Goal: Find specific page/section: Find specific page/section

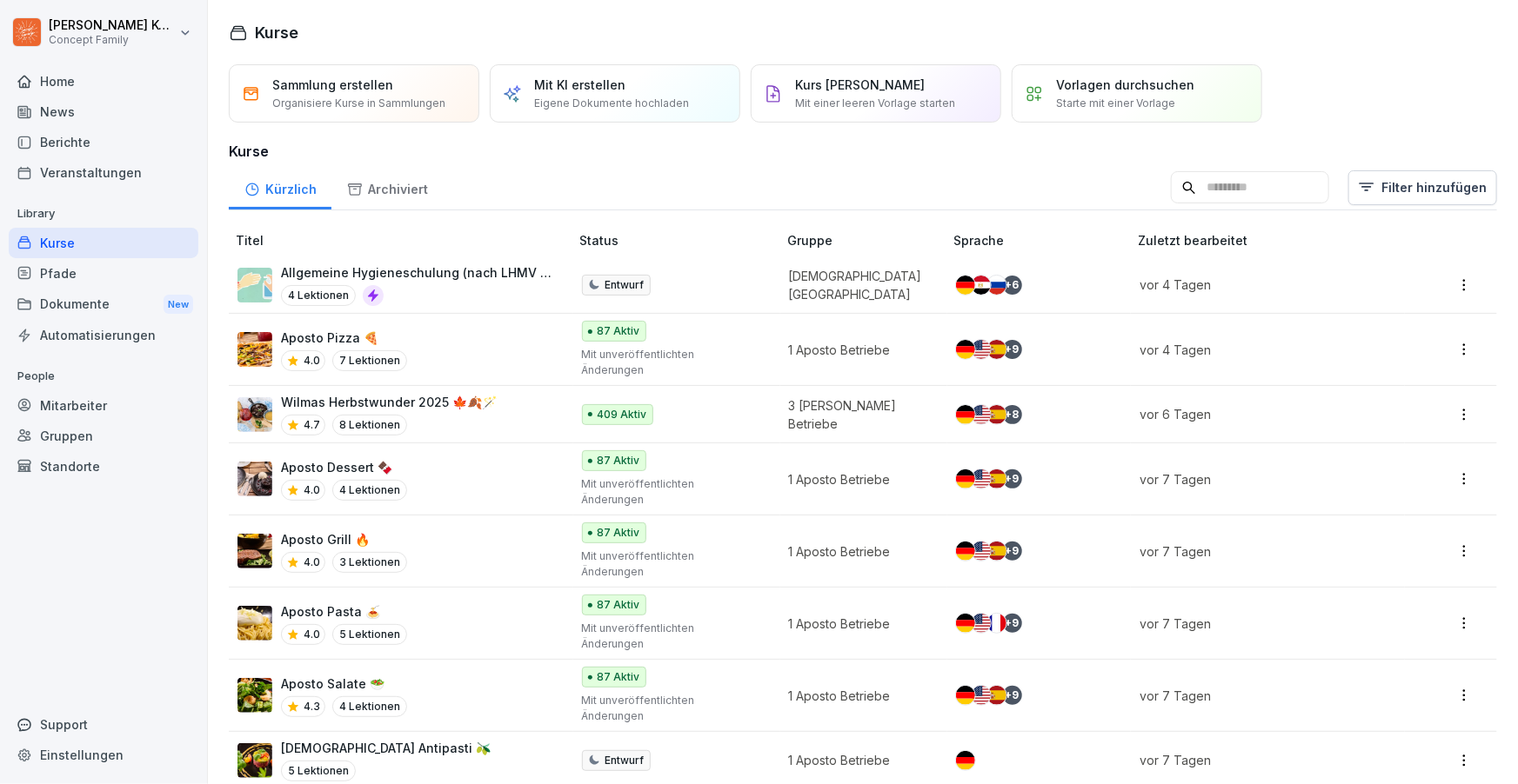
click at [92, 408] on div "Mitarbeiter" at bounding box center [103, 405] width 190 height 30
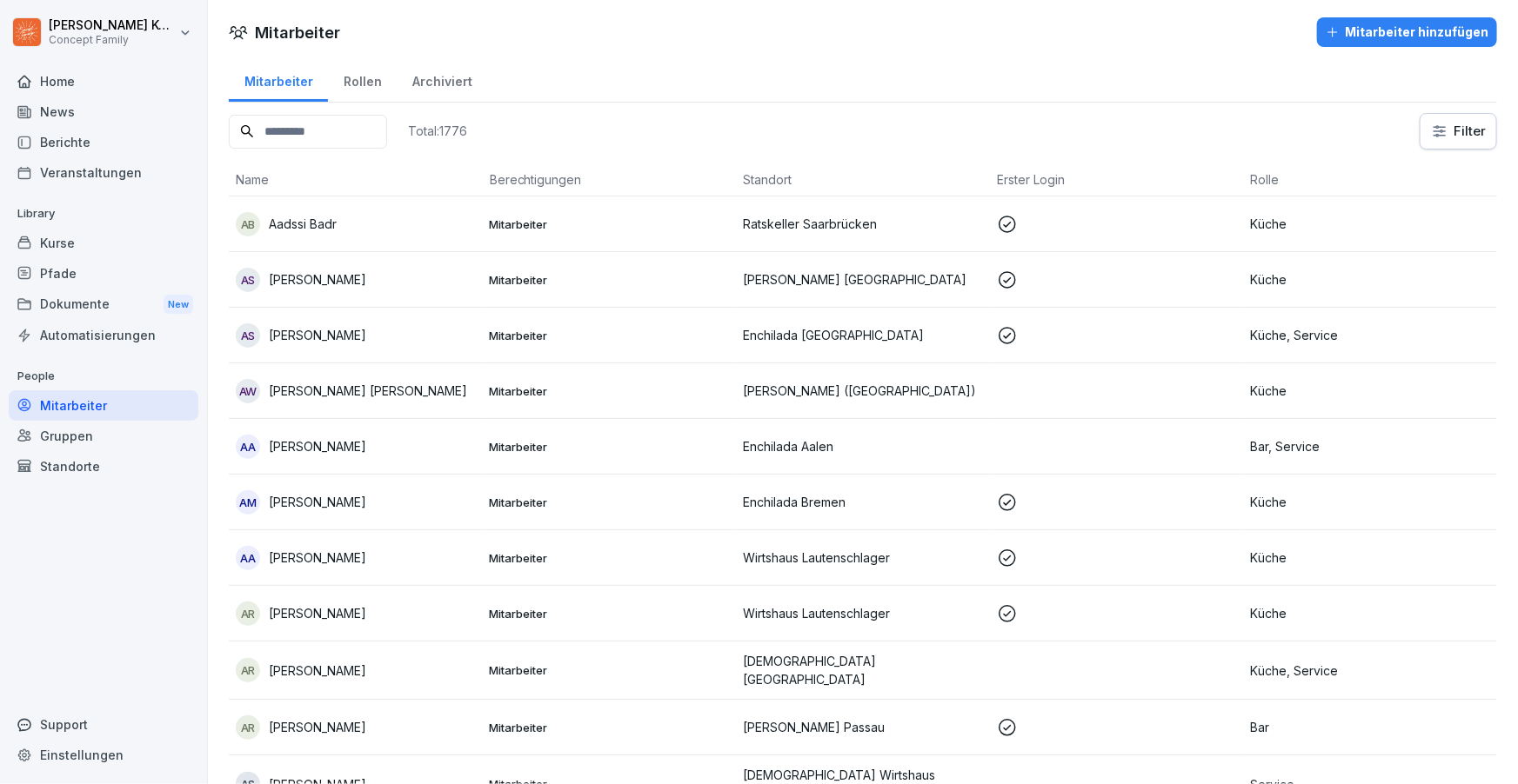
click at [331, 135] on input at bounding box center [308, 131] width 159 height 34
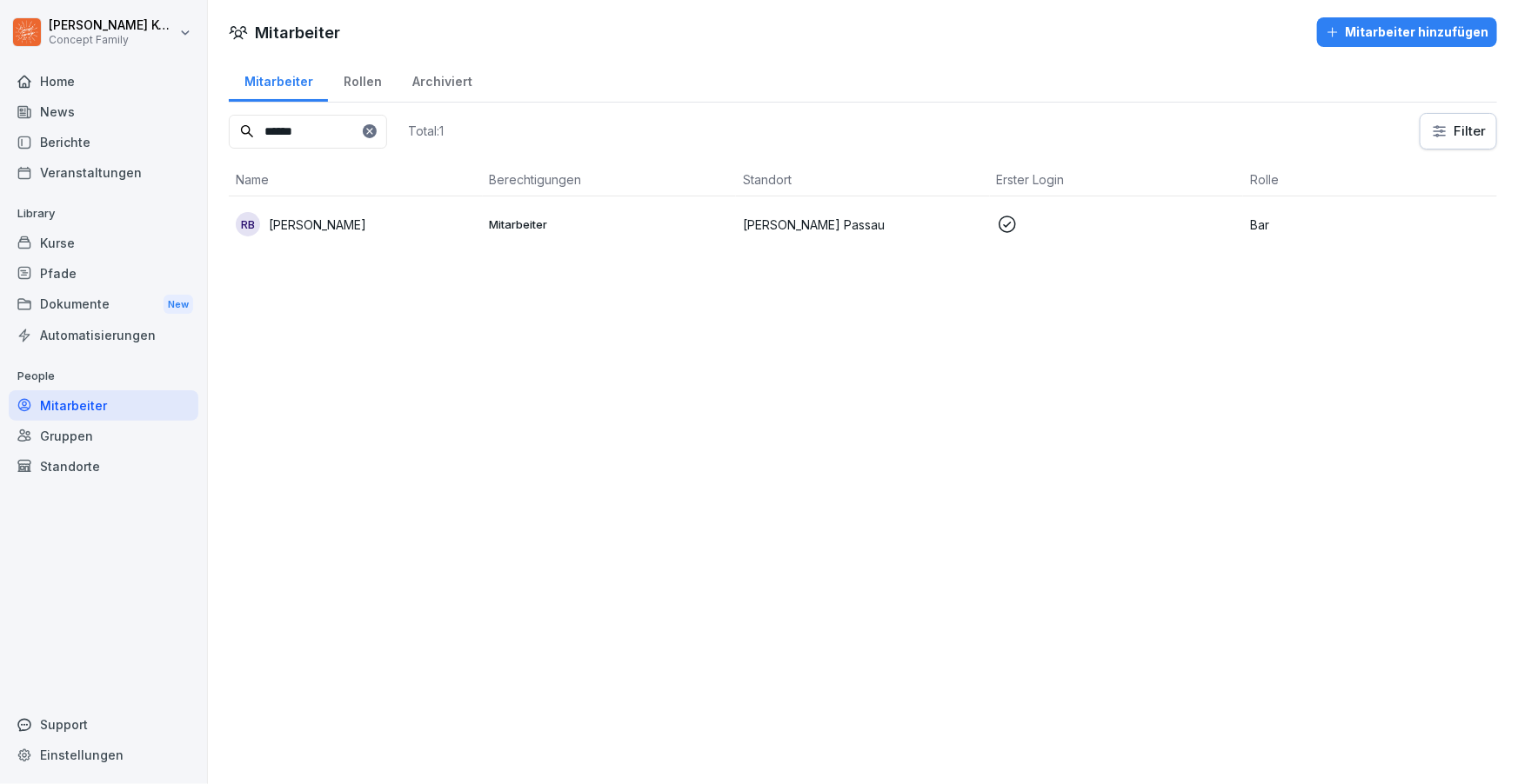
type input "******"
click at [375, 128] on icon at bounding box center [370, 130] width 10 height 10
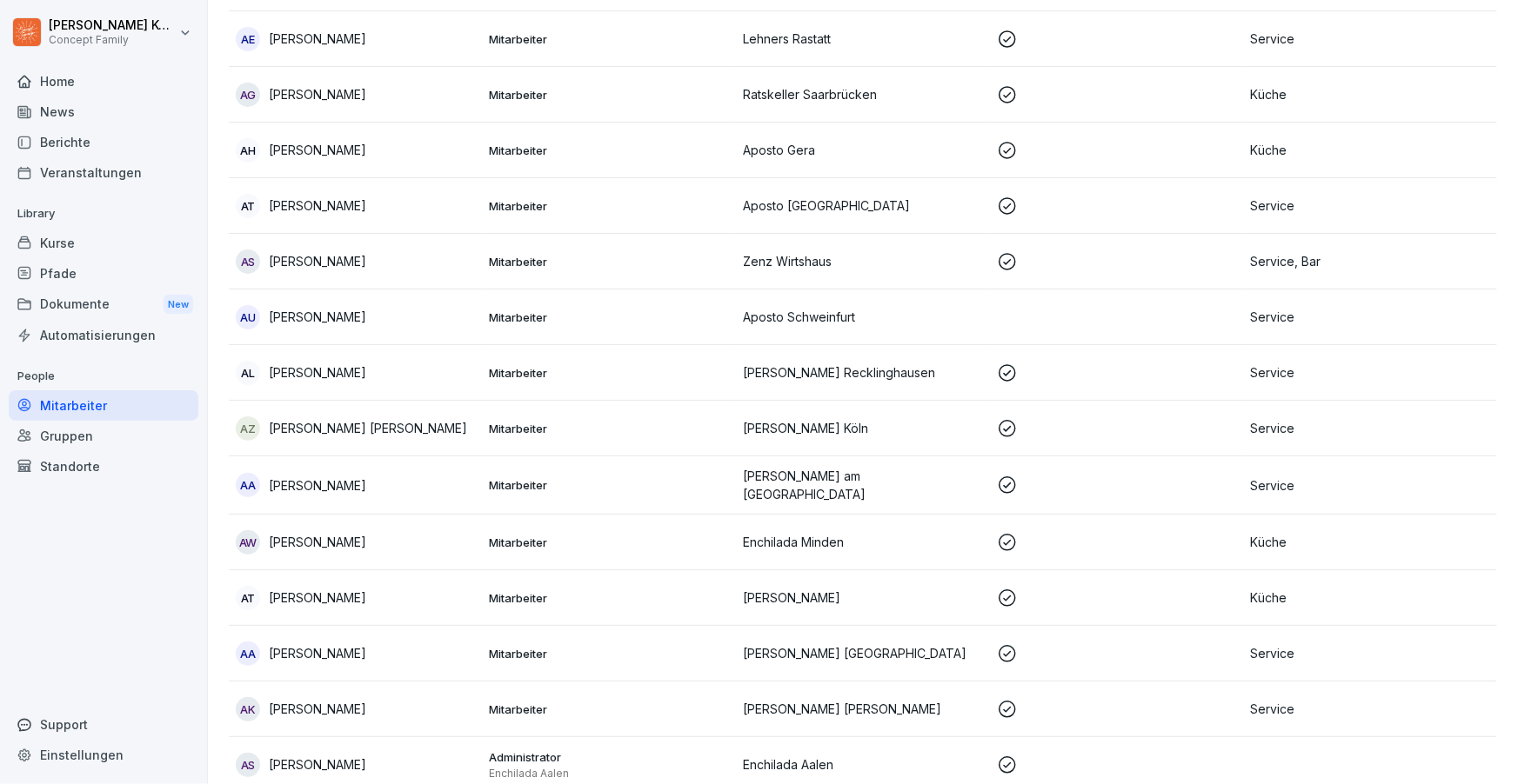
scroll to position [974, 0]
click at [56, 247] on div "Kurse" at bounding box center [103, 243] width 190 height 30
